Goal: Task Accomplishment & Management: Manage account settings

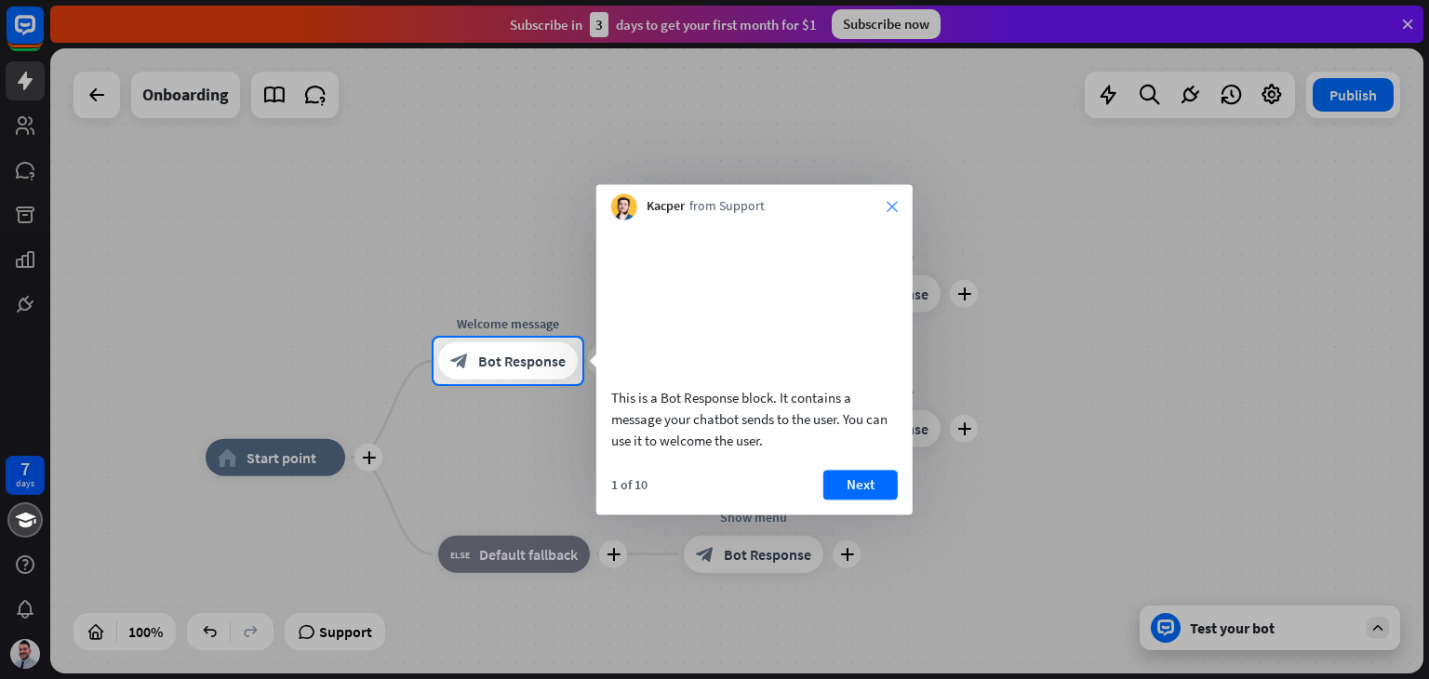
click at [886, 203] on div "Kacper from Support close" at bounding box center [754, 201] width 316 height 35
click at [893, 209] on icon "close" at bounding box center [891, 206] width 11 height 11
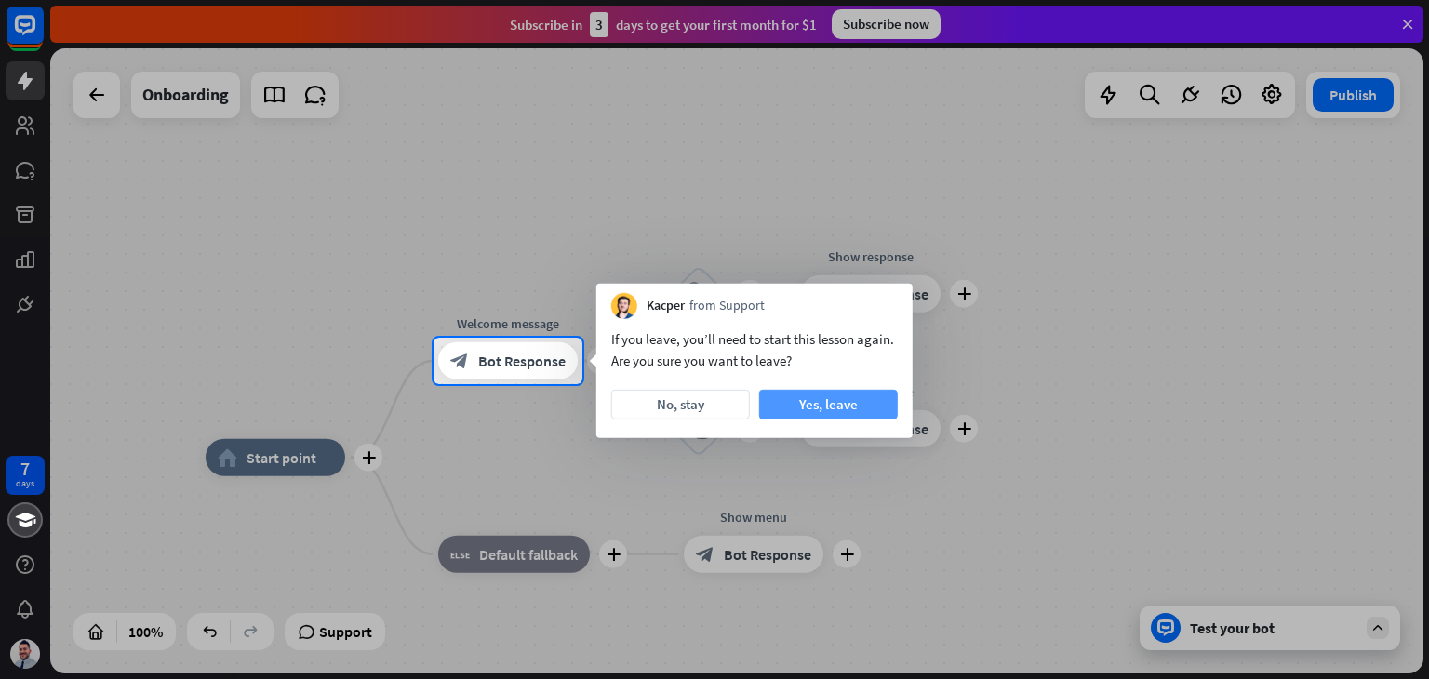
click at [843, 407] on button "Yes, leave" at bounding box center [828, 405] width 139 height 30
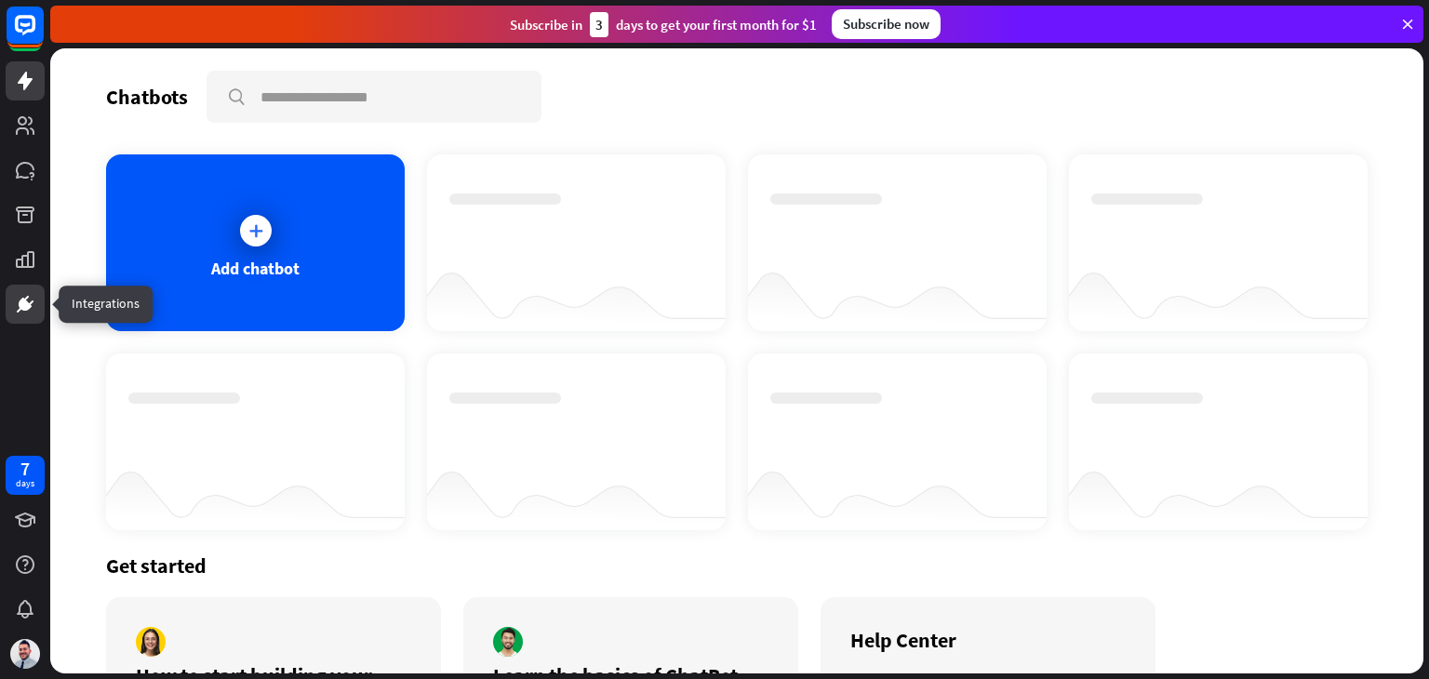
click at [30, 296] on icon at bounding box center [25, 304] width 22 height 22
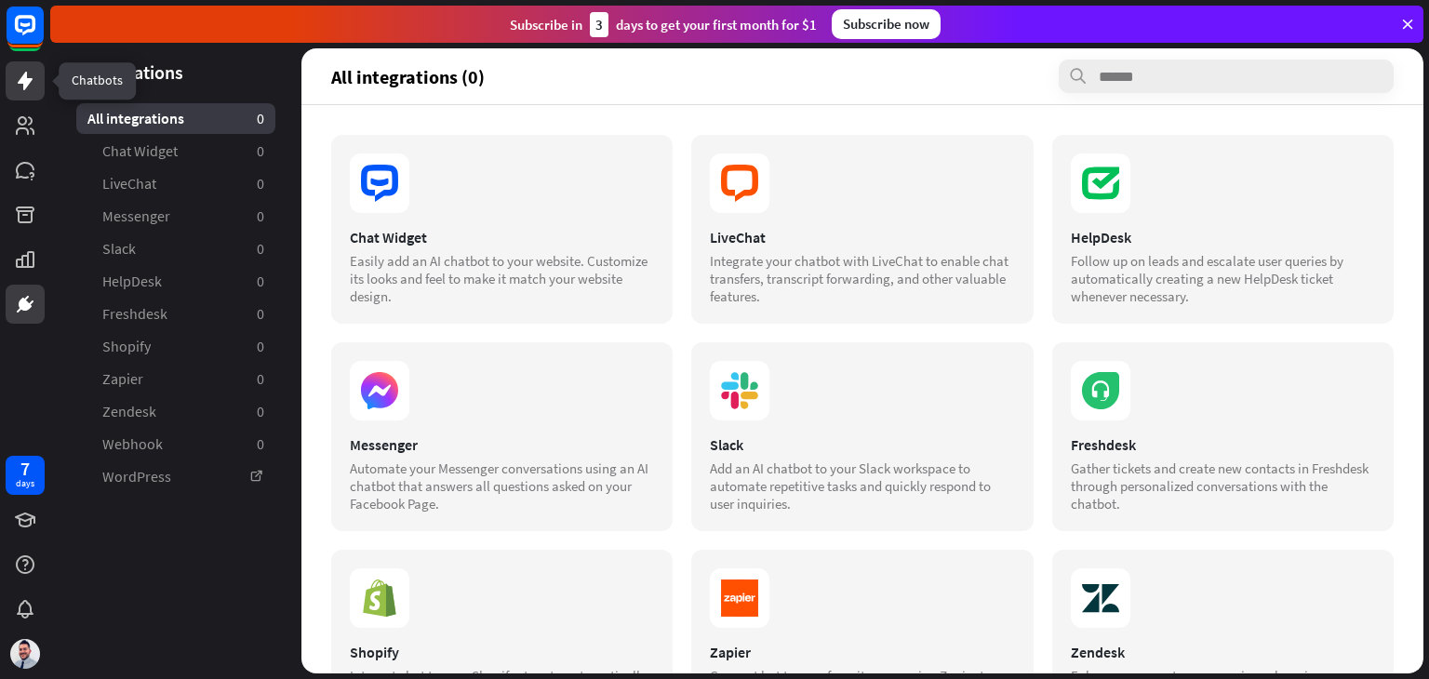
click at [26, 83] on icon at bounding box center [25, 81] width 15 height 19
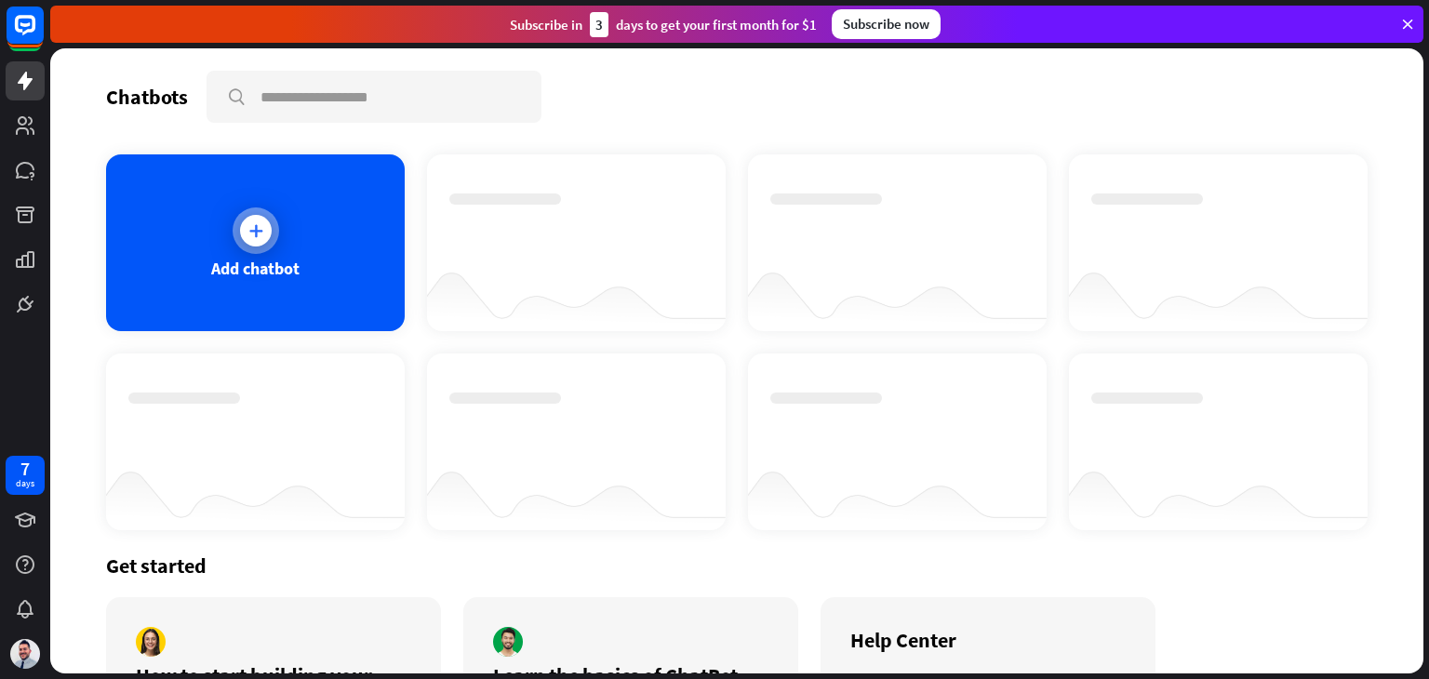
click at [262, 235] on icon at bounding box center [256, 230] width 19 height 19
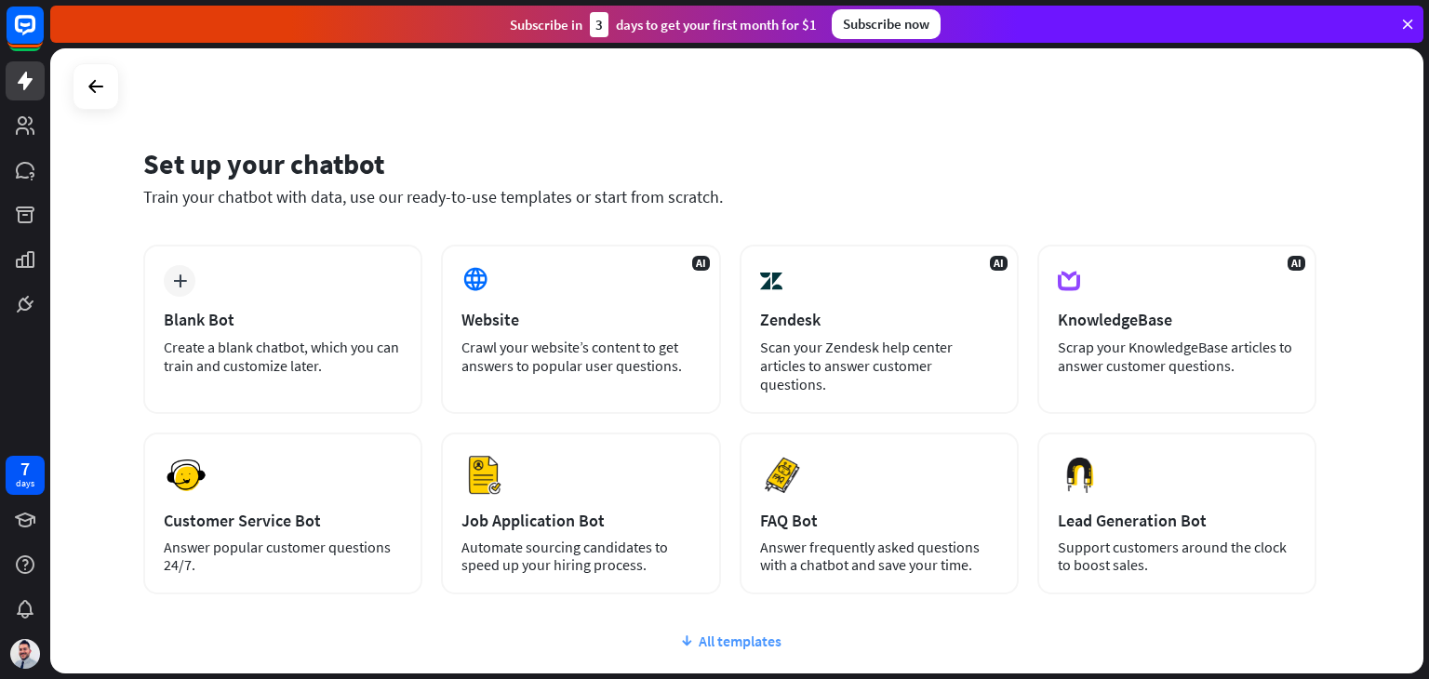
click at [780, 632] on div "All templates" at bounding box center [729, 641] width 1173 height 19
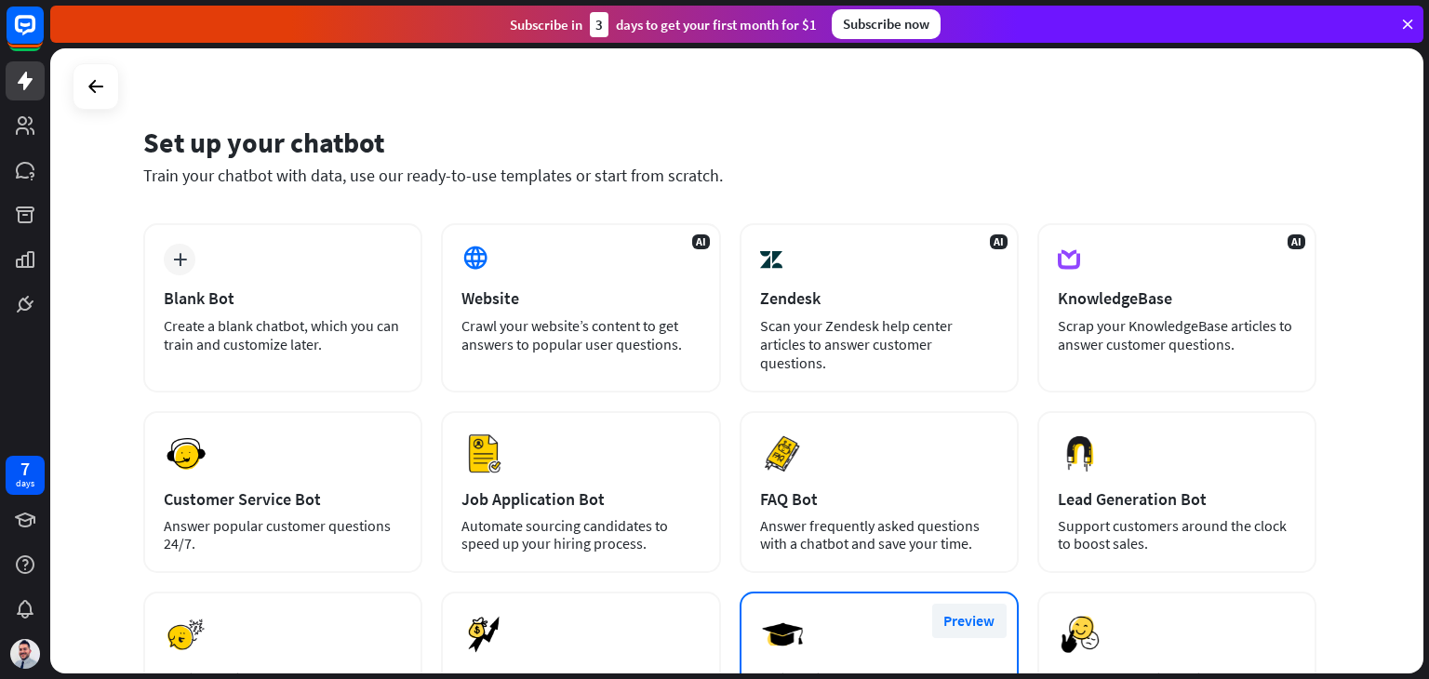
scroll to position [19, 0]
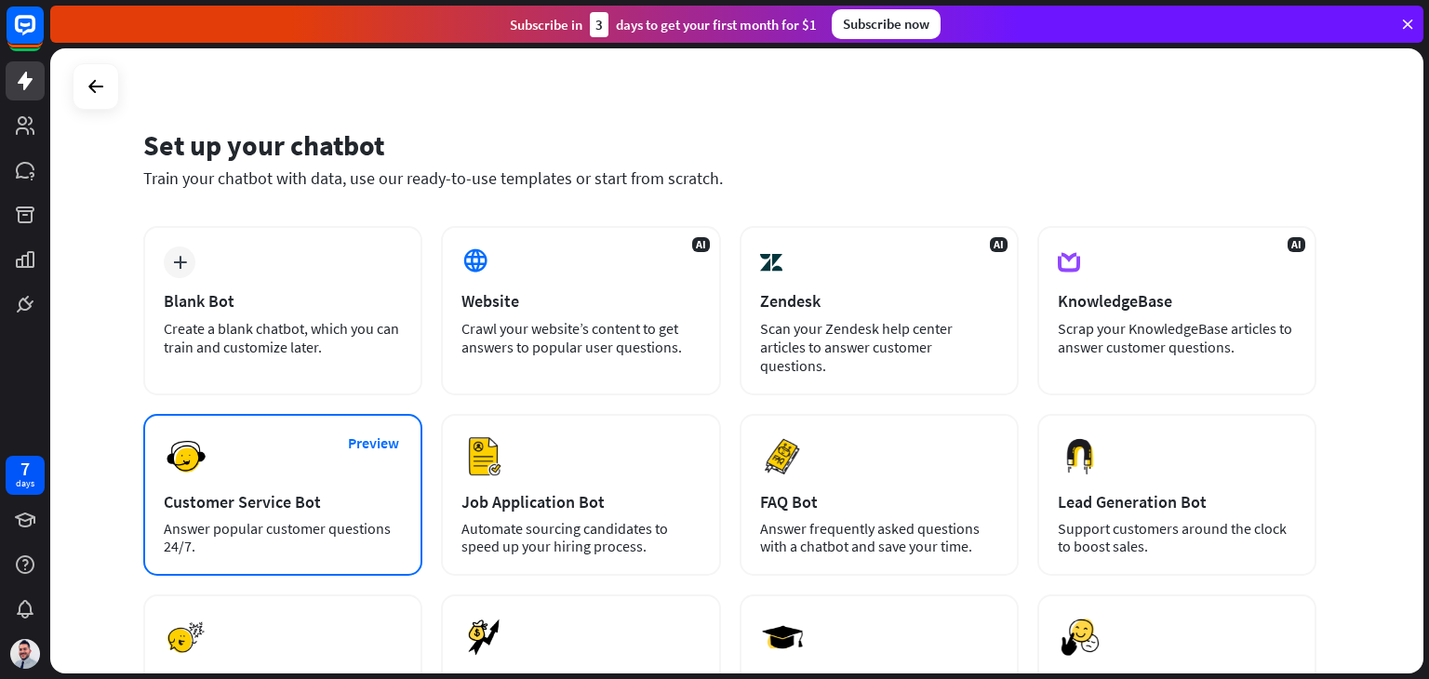
click at [318, 496] on div "Preview Customer Service Bot Answer popular customer questions 24/7." at bounding box center [282, 495] width 279 height 162
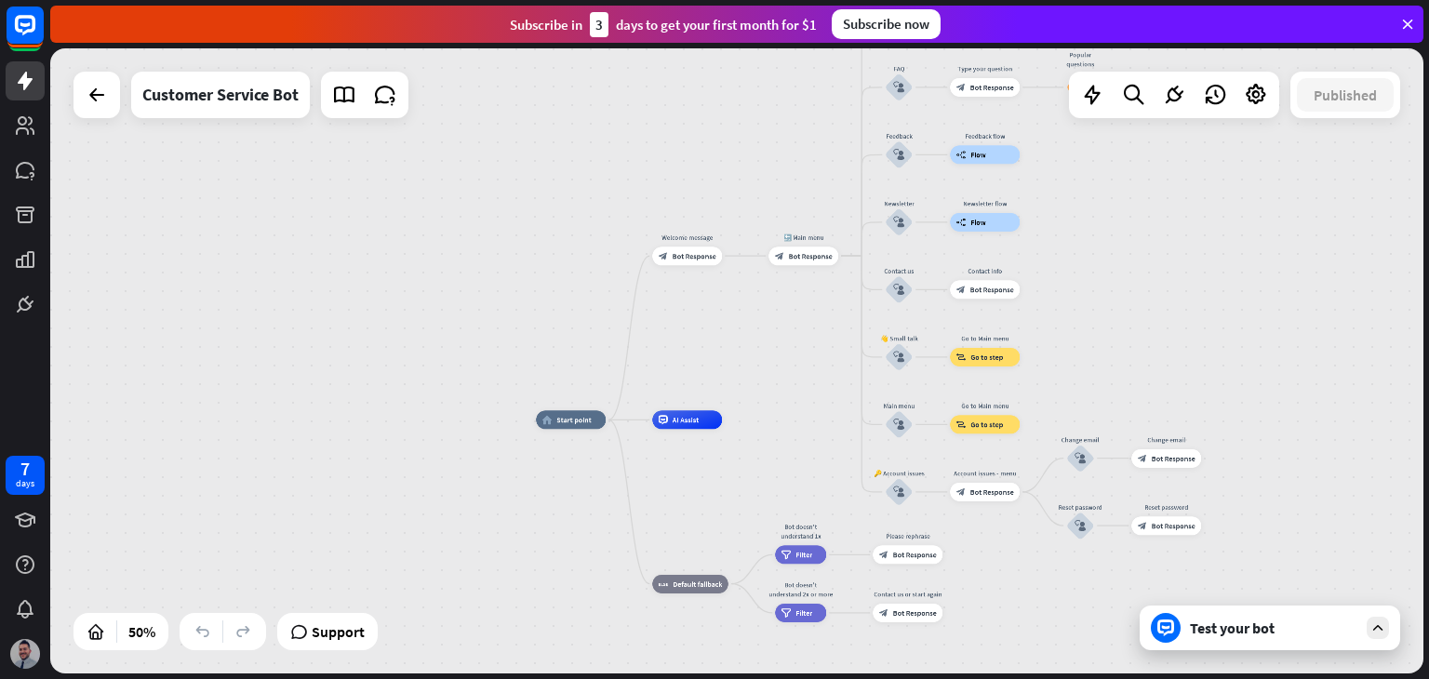
click at [19, 656] on img at bounding box center [25, 654] width 30 height 30
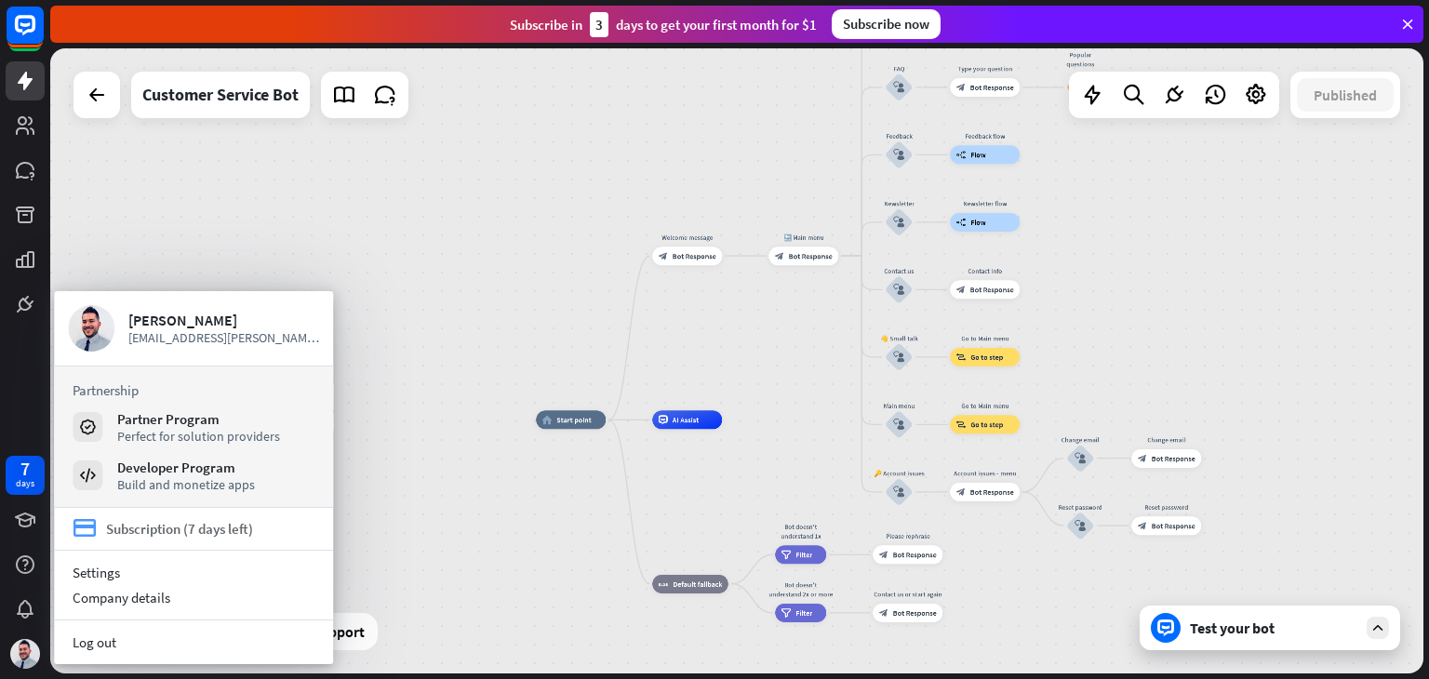
click at [167, 525] on div "Subscription (7 days left)" at bounding box center [179, 529] width 147 height 18
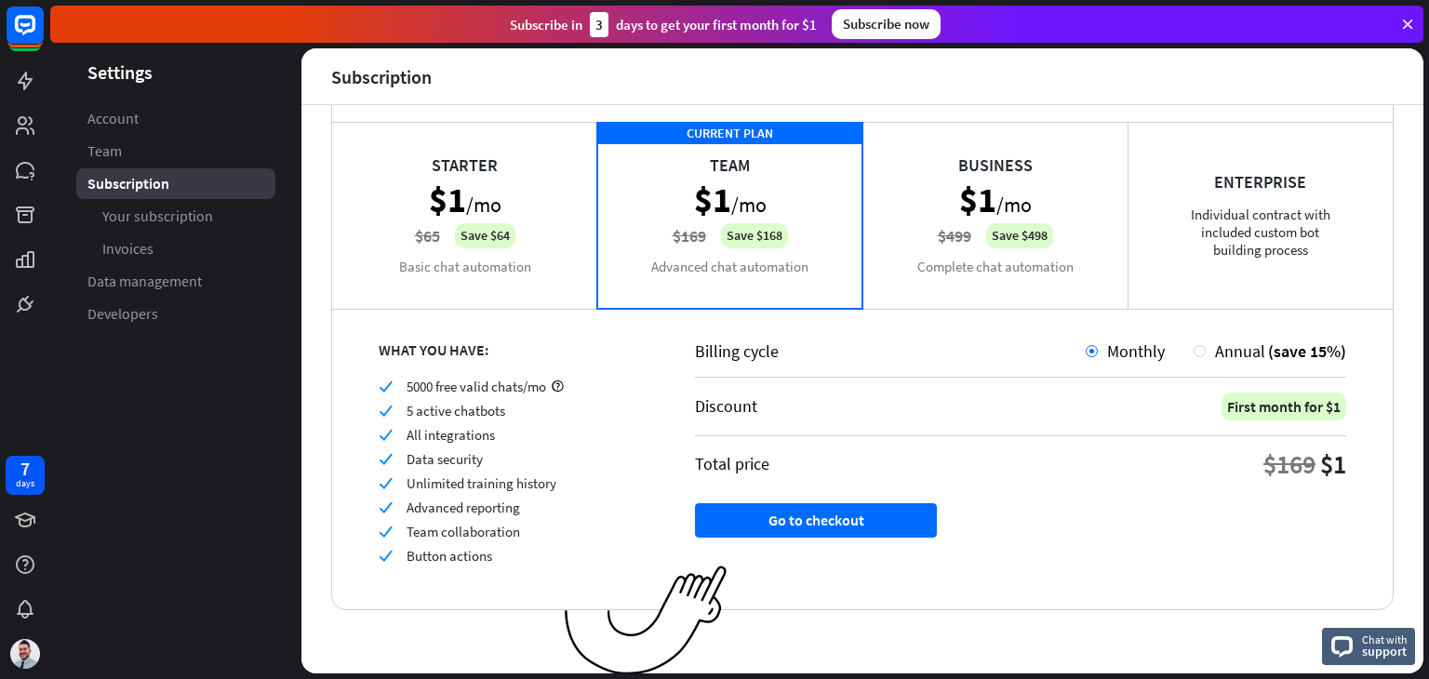
scroll to position [106, 0]
